Goal: Task Accomplishment & Management: Use online tool/utility

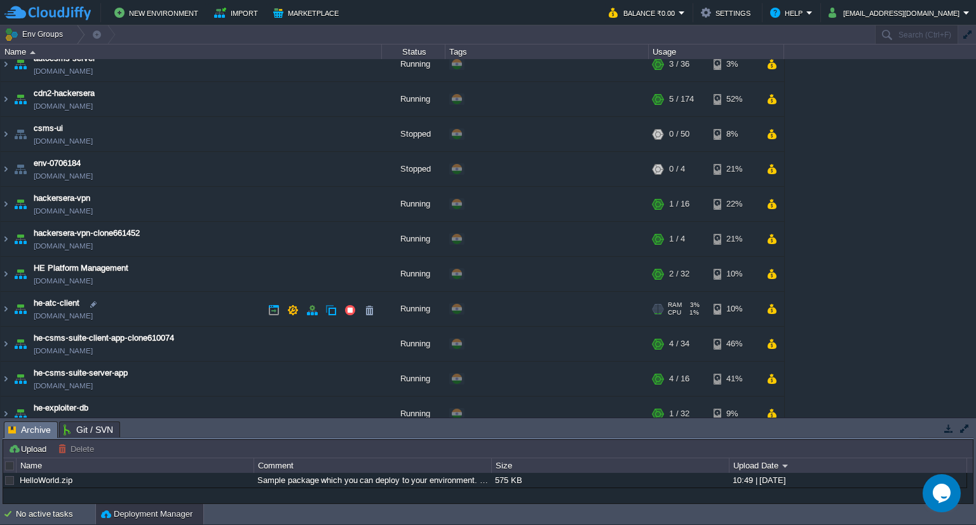
scroll to position [150, 0]
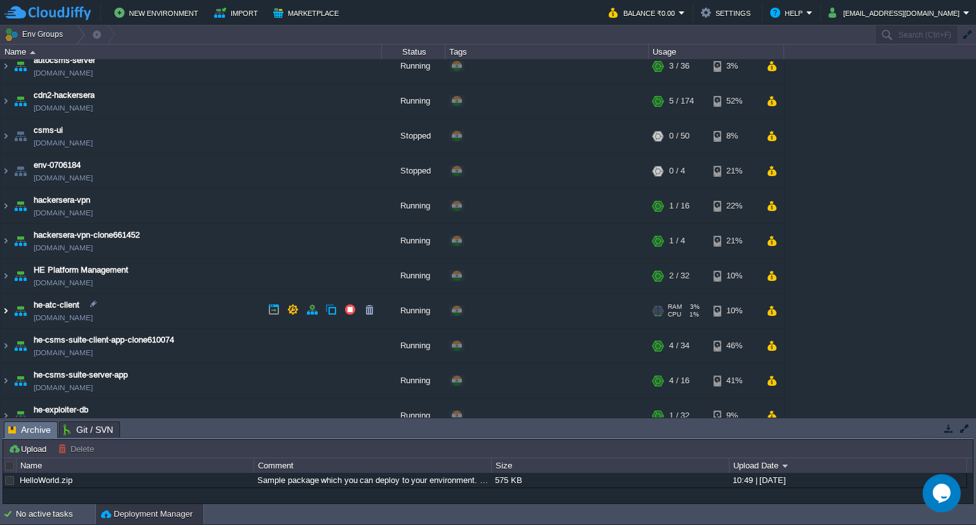
click at [9, 312] on img at bounding box center [6, 311] width 10 height 34
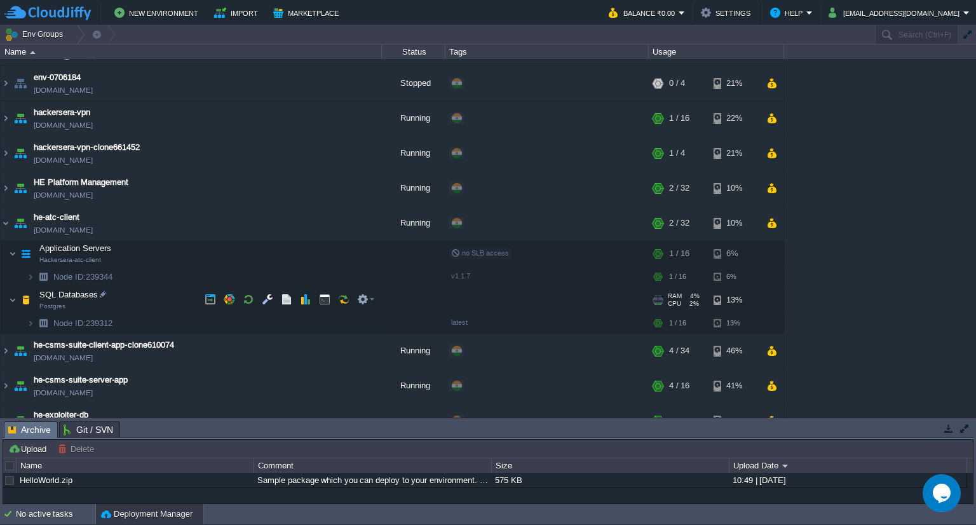
scroll to position [236, 0]
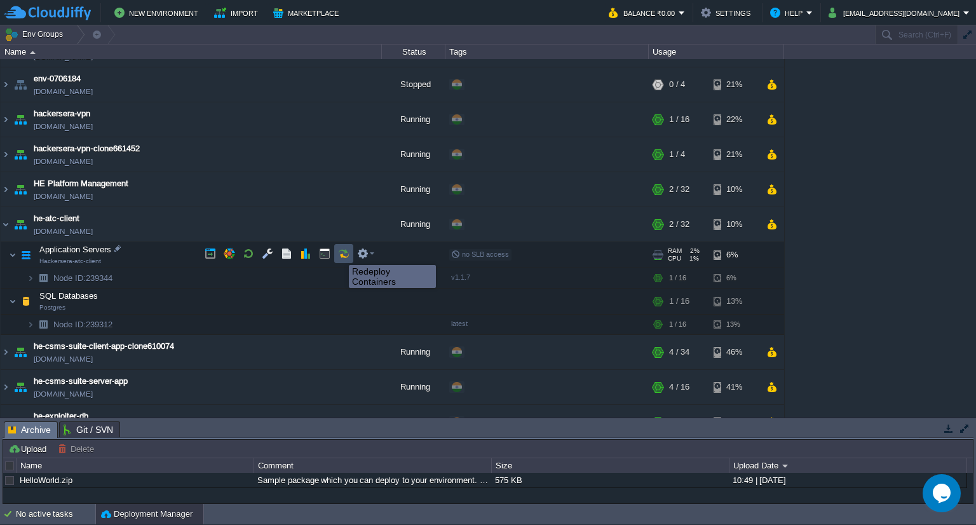
click at [339, 254] on button "button" at bounding box center [343, 253] width 11 height 11
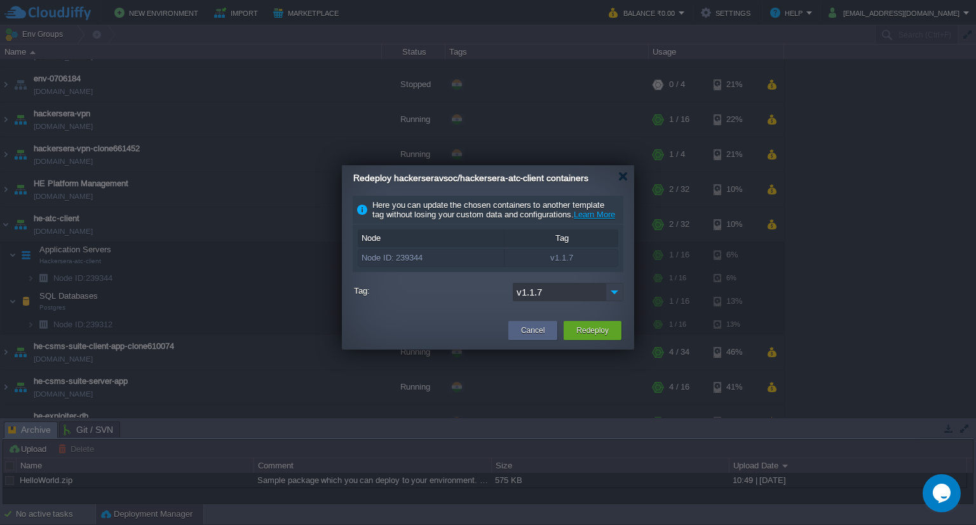
click at [618, 301] on img at bounding box center [615, 292] width 18 height 18
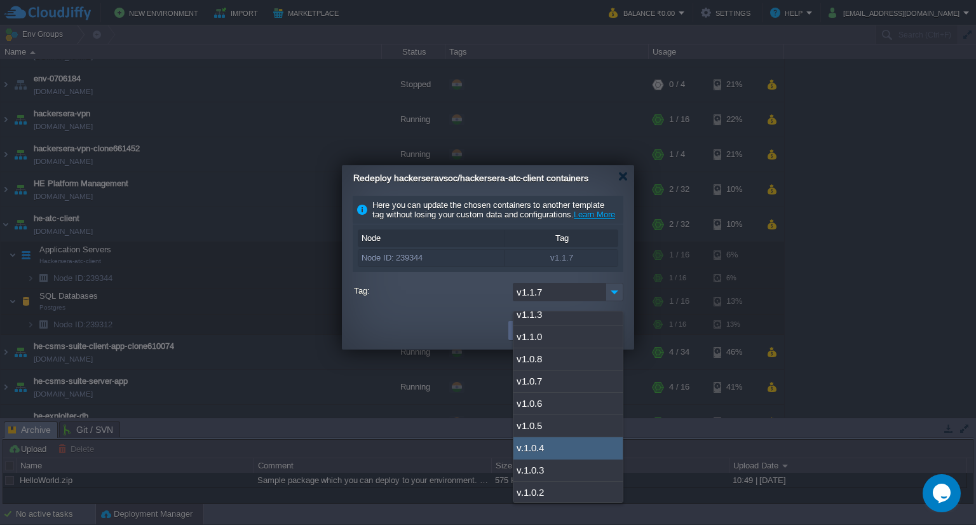
scroll to position [0, 0]
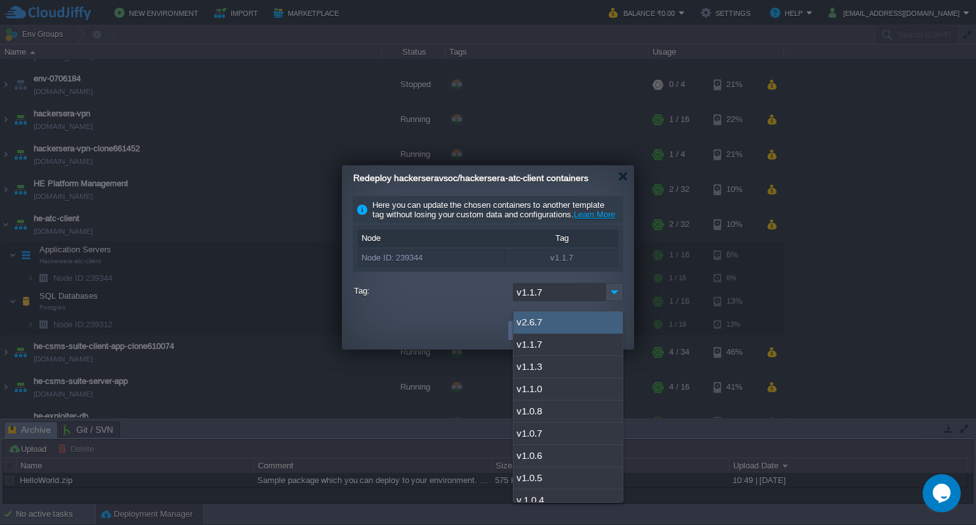
click at [535, 329] on div "v2.6.7" at bounding box center [568, 323] width 109 height 22
type input "v2.6.7"
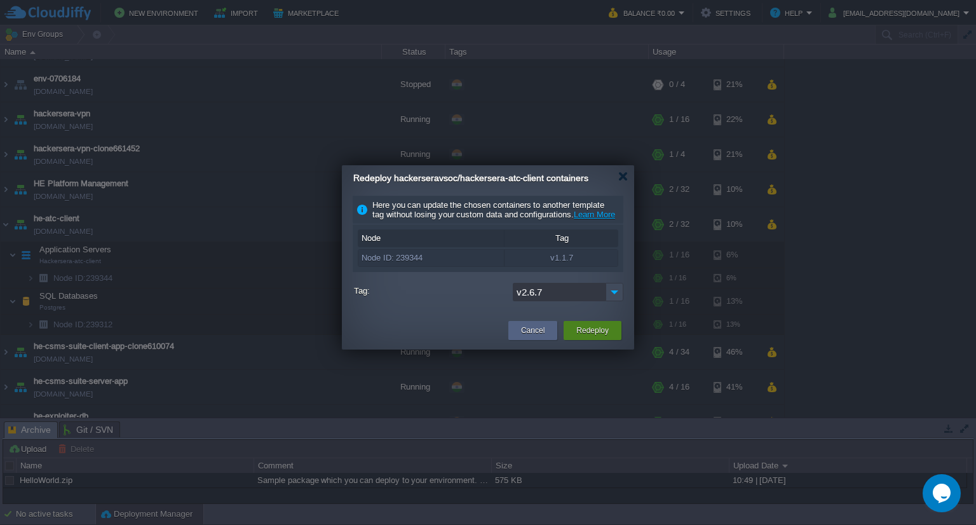
click at [599, 337] on button "Redeploy" at bounding box center [593, 330] width 32 height 13
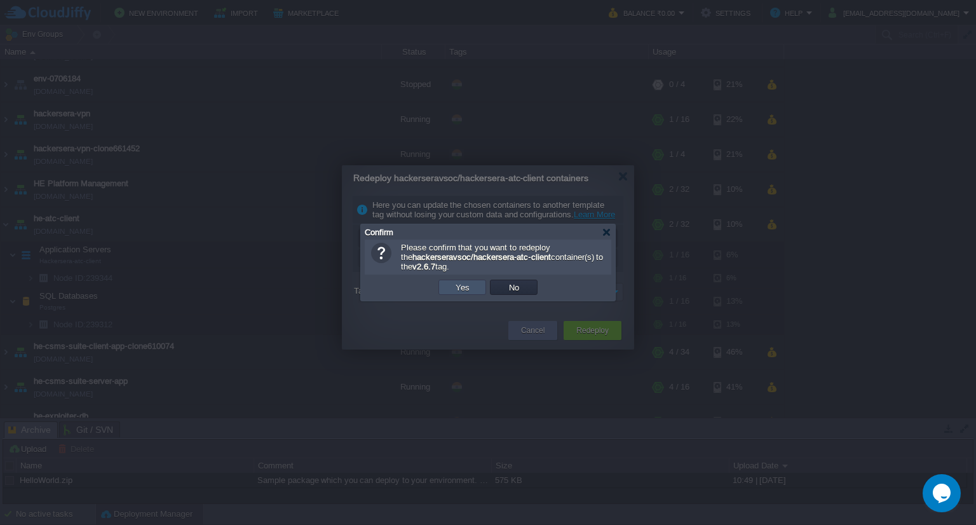
click at [464, 282] on button "Yes" at bounding box center [463, 287] width 22 height 11
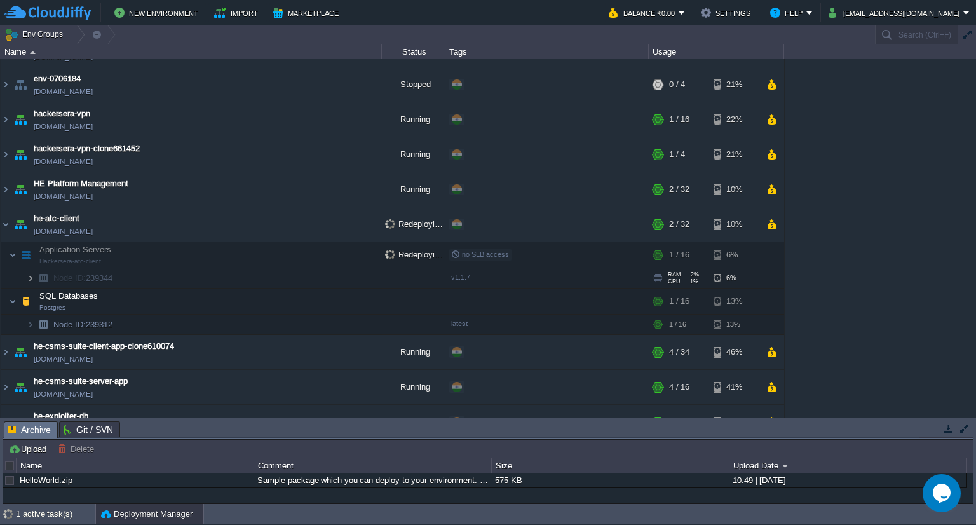
click at [33, 273] on img at bounding box center [31, 278] width 8 height 20
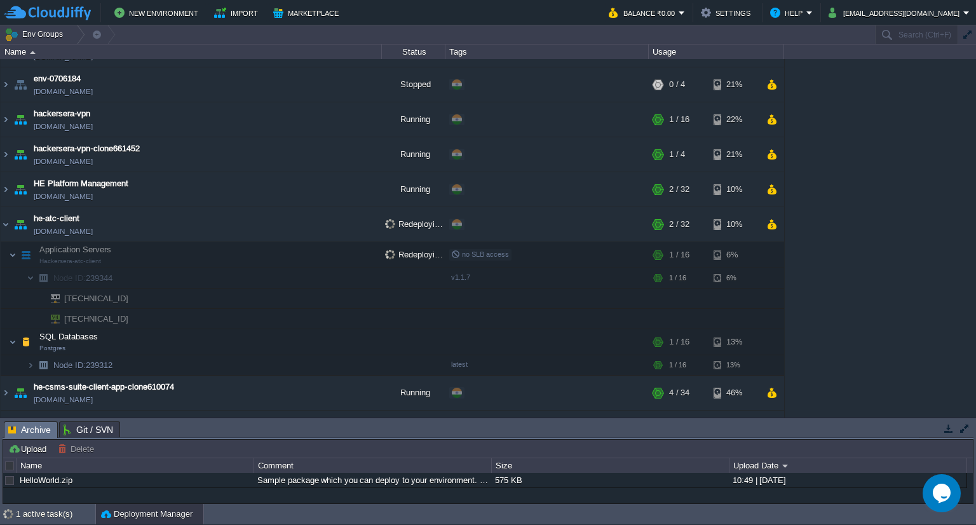
click at [90, 315] on span "[TECHNICAL_ID]" at bounding box center [96, 319] width 67 height 20
